Goal: Find contact information: Find contact information

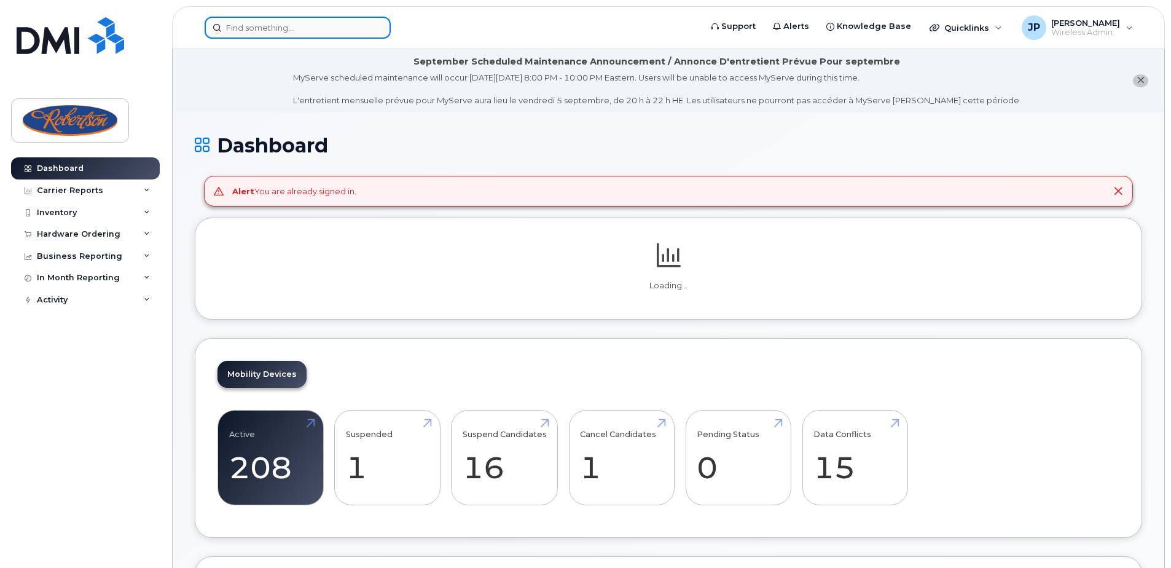
drag, startPoint x: 346, startPoint y: 27, endPoint x: 347, endPoint y: 33, distance: 6.3
click at [348, 32] on input at bounding box center [298, 28] width 186 height 22
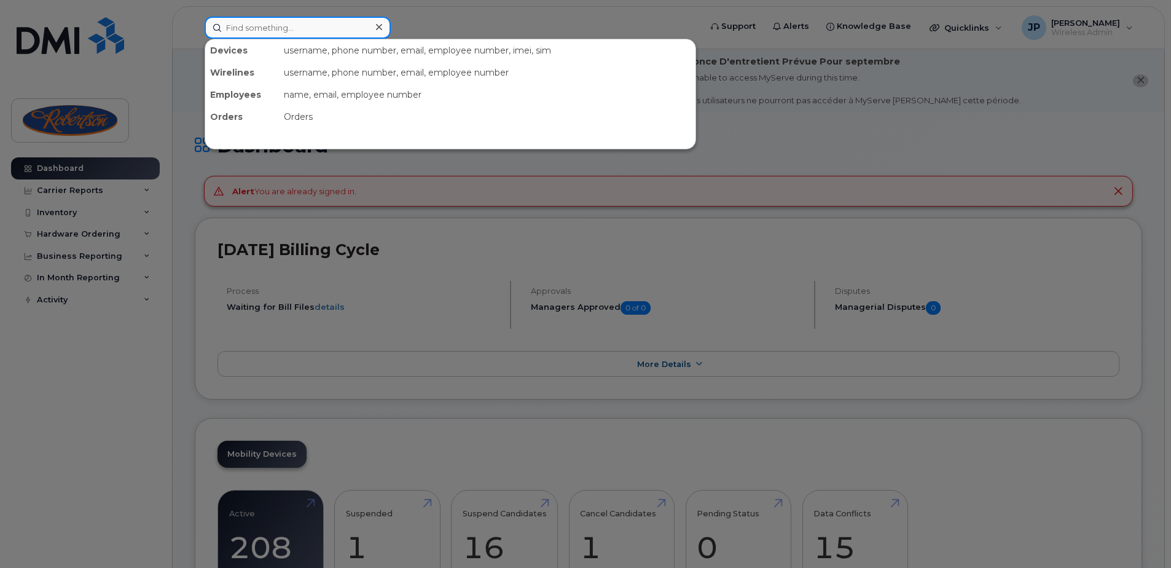
paste input "CA-SON-PF5MM4Y7"
type input "CA-SON-PF5MM4Y7"
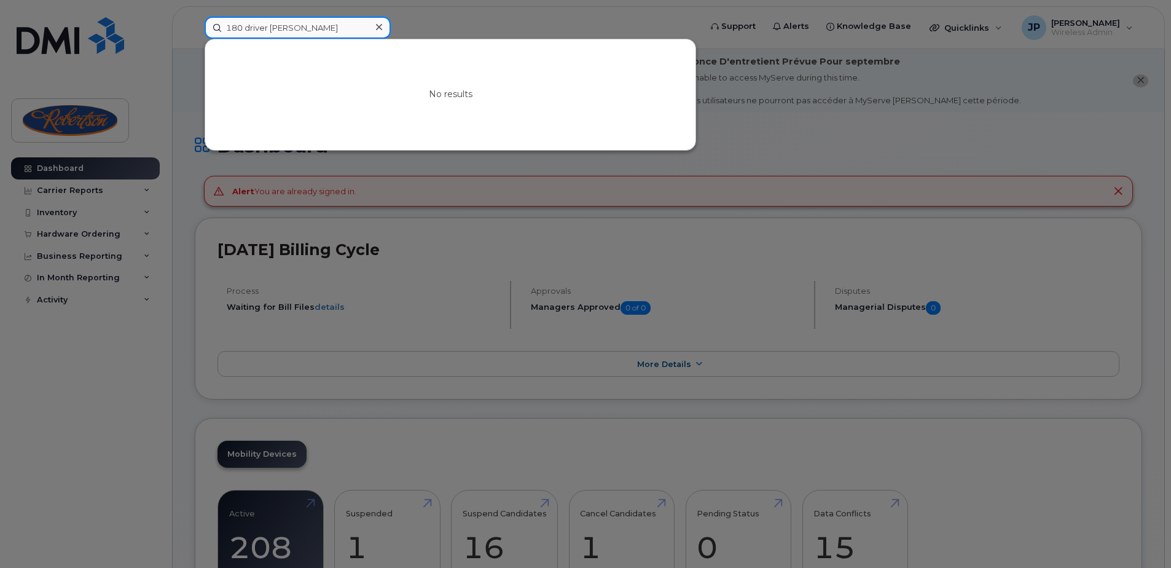
drag, startPoint x: 304, startPoint y: 37, endPoint x: 268, endPoint y: 37, distance: 35.6
click at [268, 37] on input "180 driver [PERSON_NAME]" at bounding box center [298, 28] width 186 height 22
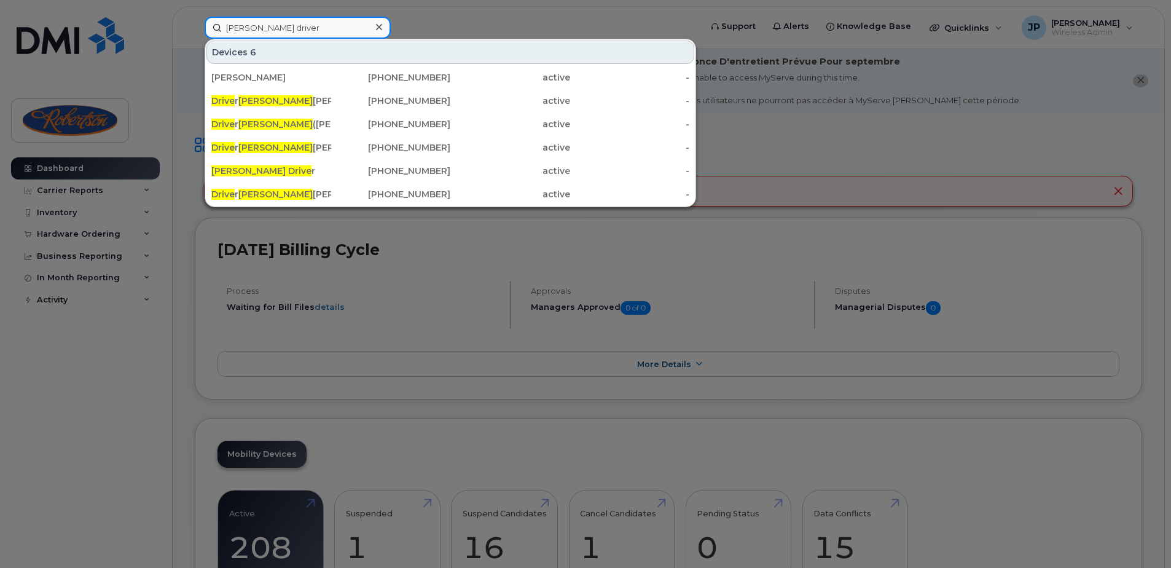
type input "[PERSON_NAME] driver"
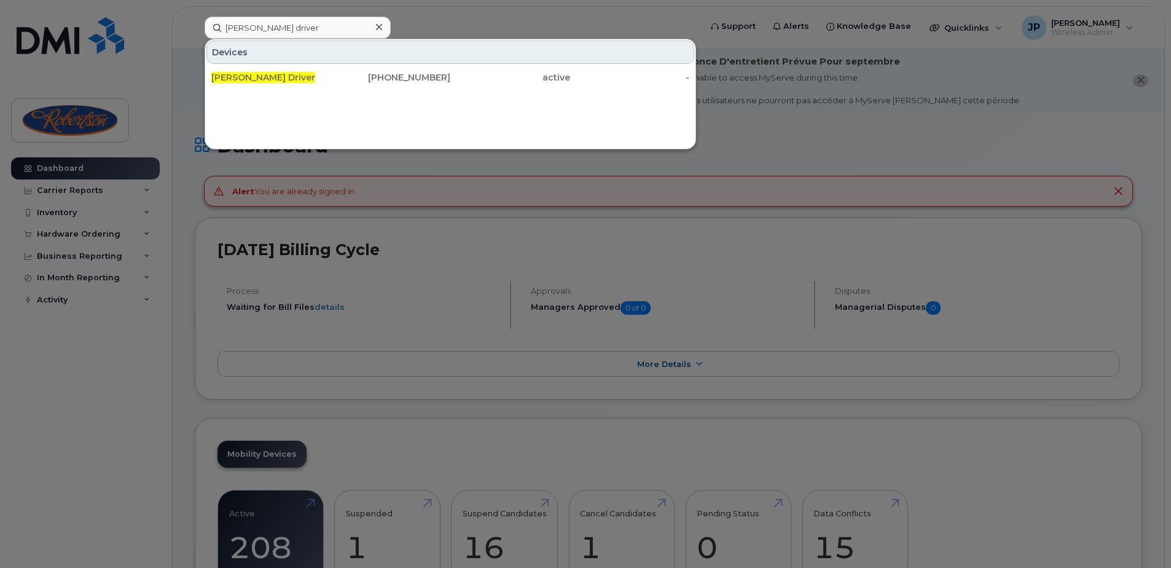
click at [512, 49] on div "Devices" at bounding box center [450, 52] width 488 height 23
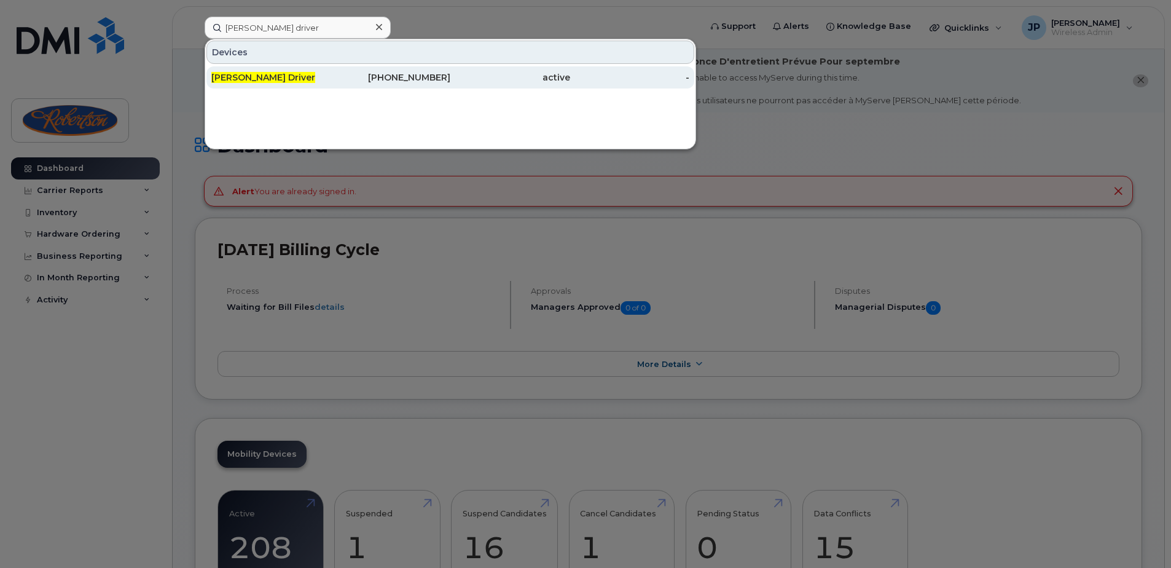
click at [384, 75] on div "[PHONE_NUMBER]" at bounding box center [391, 77] width 120 height 12
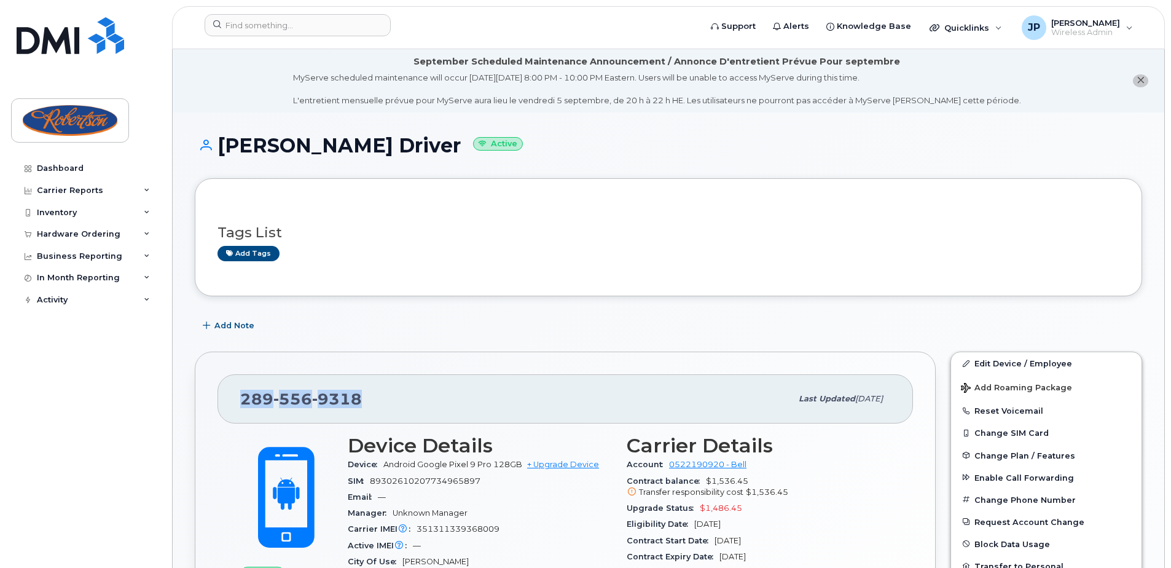
drag, startPoint x: 374, startPoint y: 397, endPoint x: 244, endPoint y: 405, distance: 130.5
click at [244, 405] on div "289 556 9318" at bounding box center [515, 399] width 551 height 26
copy span "289 556 9318"
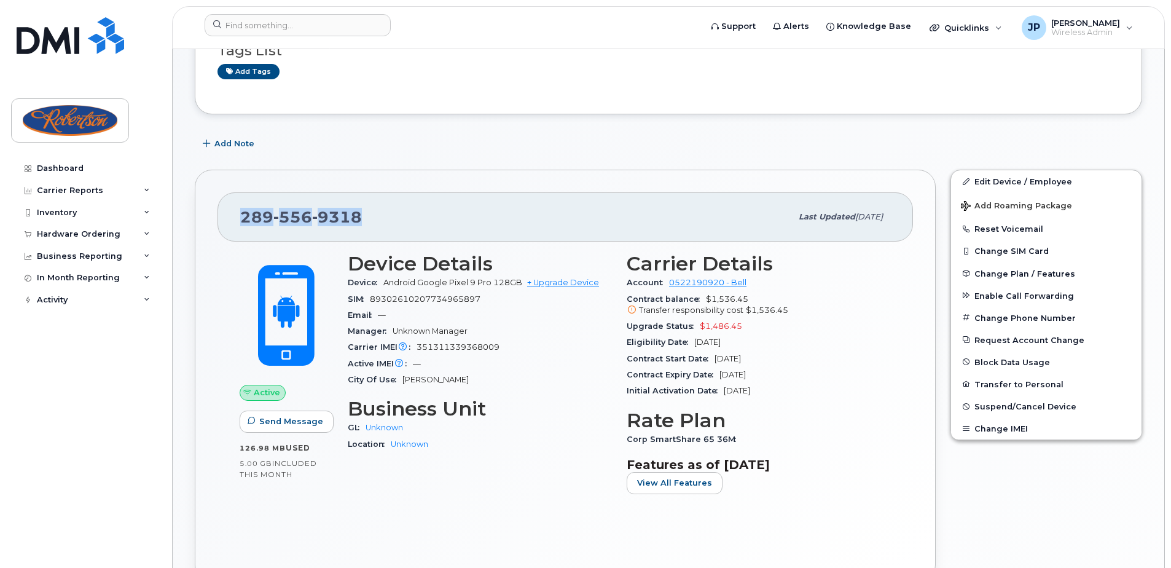
scroll to position [184, 0]
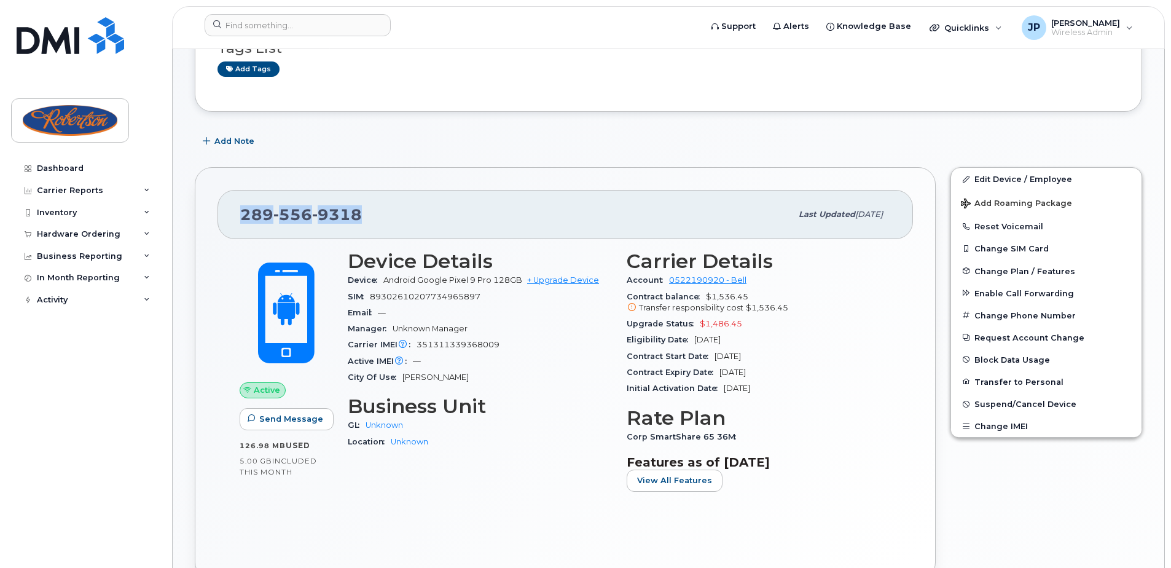
click at [544, 173] on div "289 556 9318 Last updated Aug 26, 2025 Active Send Message 126.98 MB  used 5.00…" at bounding box center [565, 373] width 741 height 412
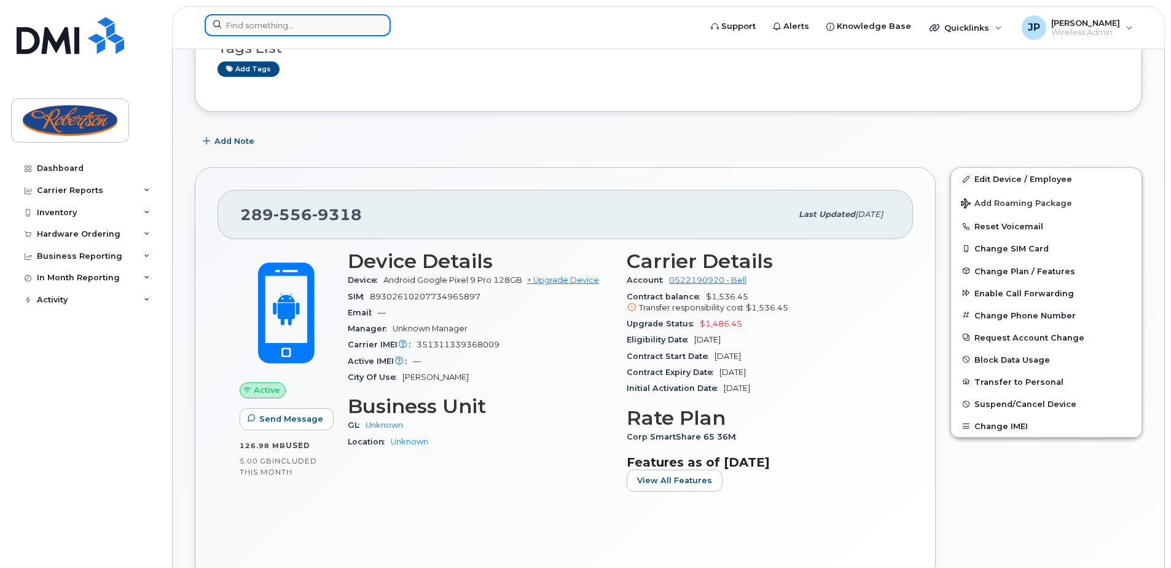
click at [335, 25] on input at bounding box center [298, 25] width 186 height 22
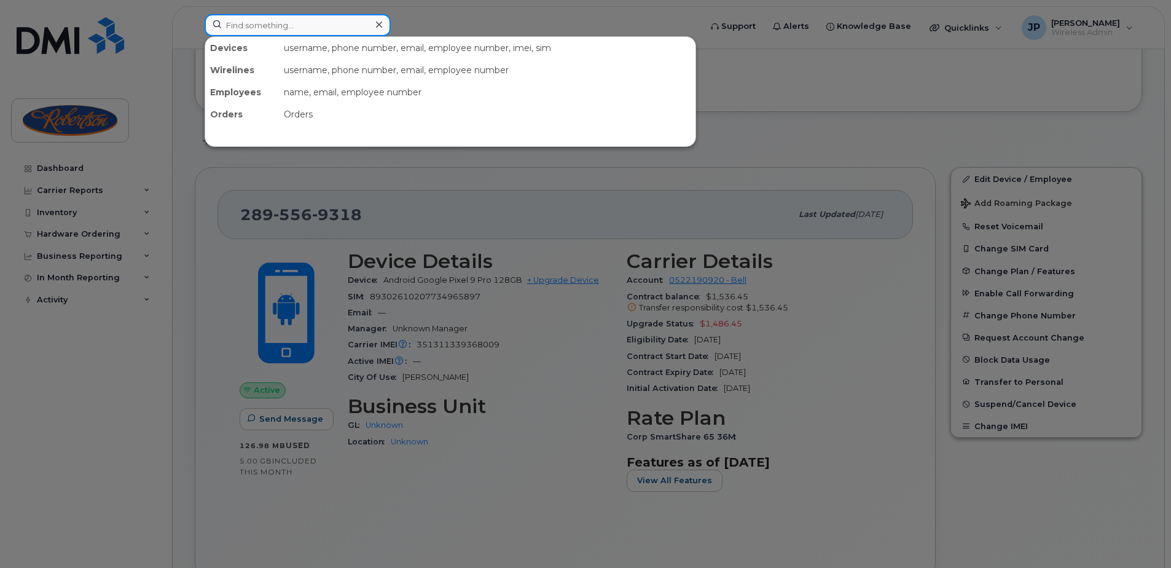
paste input "[PHONE_NUMBER]"
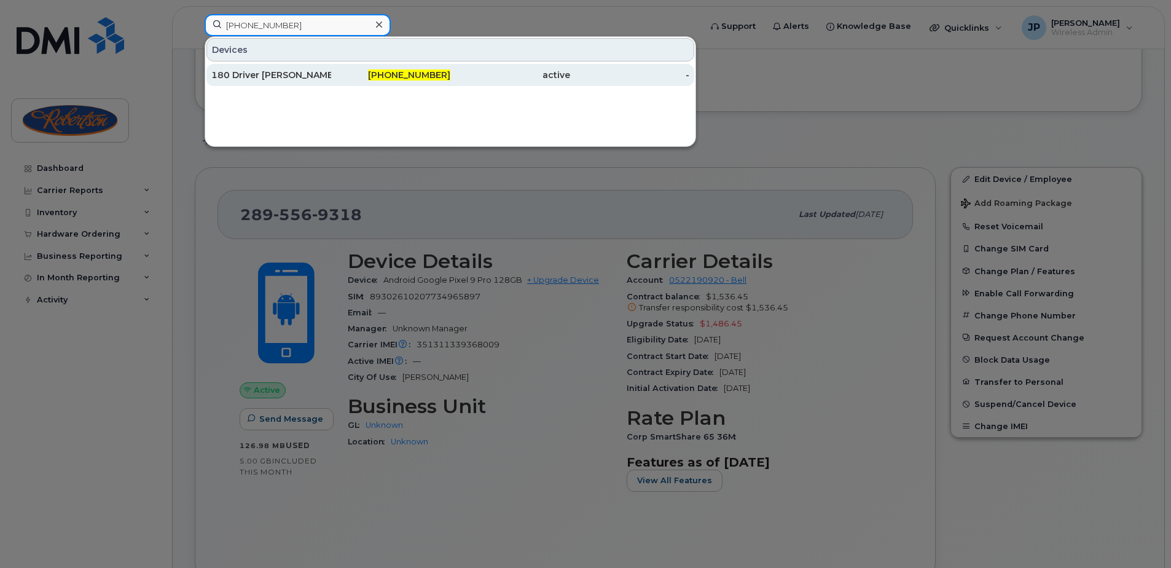
type input "[PHONE_NUMBER]"
click at [303, 79] on div "180 Driver [PERSON_NAME]" at bounding box center [271, 75] width 120 height 12
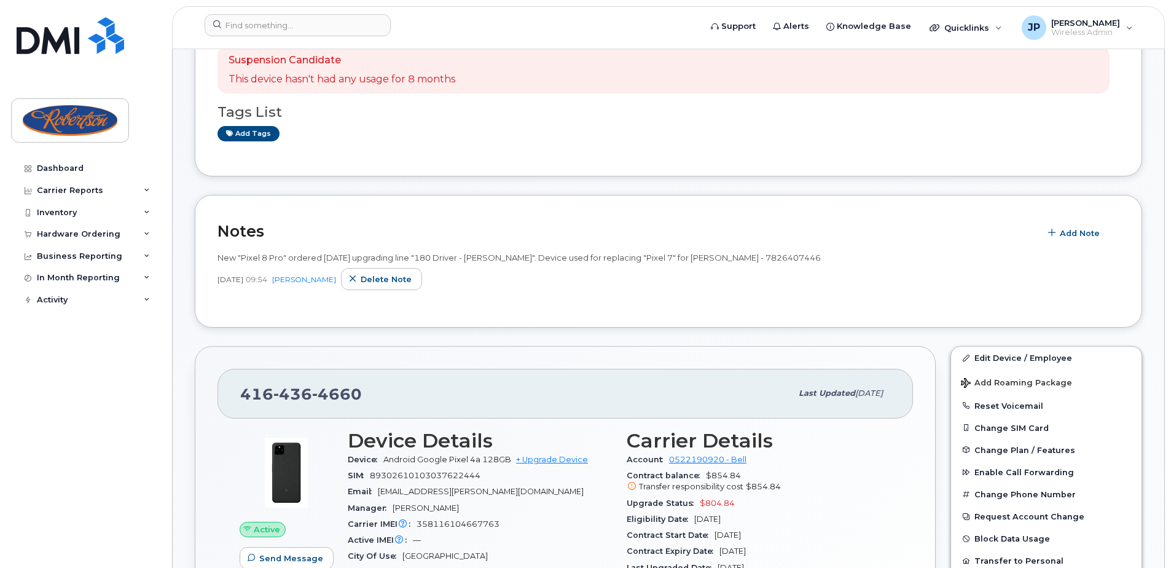
scroll to position [246, 0]
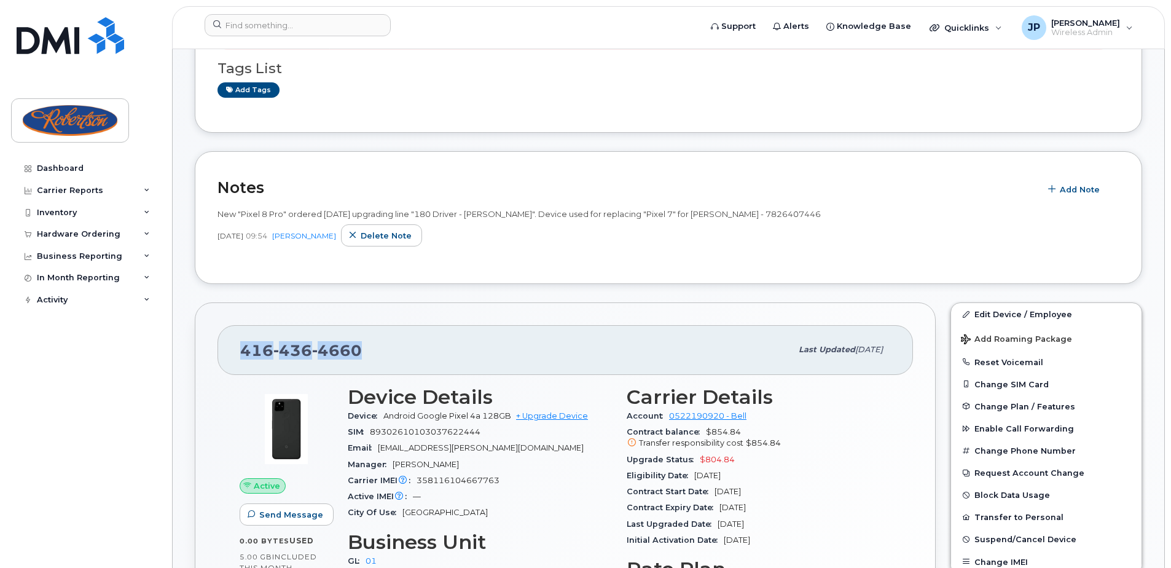
drag, startPoint x: 328, startPoint y: 351, endPoint x: 237, endPoint y: 353, distance: 90.9
click at [237, 353] on div "416 436 4660 Last updated Aug 19, 2025" at bounding box center [564, 349] width 695 height 49
copy span "416 436 4660"
click at [439, 345] on div "416 436 4660" at bounding box center [515, 350] width 551 height 26
drag, startPoint x: 362, startPoint y: 349, endPoint x: 244, endPoint y: 356, distance: 118.2
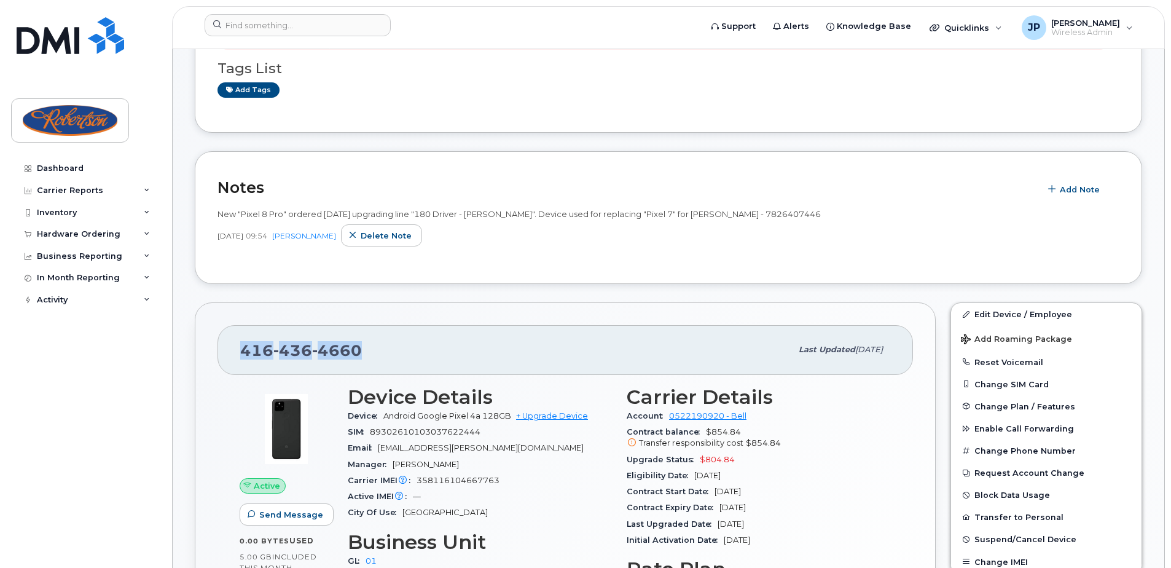
click at [244, 356] on div "416 436 4660" at bounding box center [515, 350] width 551 height 26
copy span "416 436 4660"
